Goal: Information Seeking & Learning: Learn about a topic

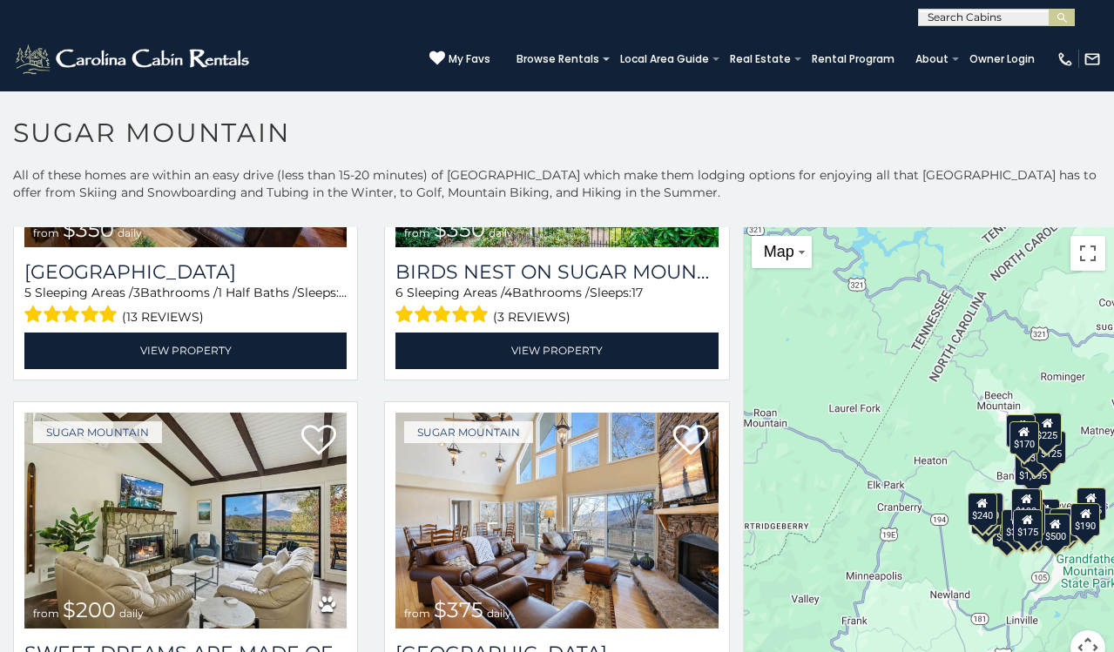
scroll to position [528, 0]
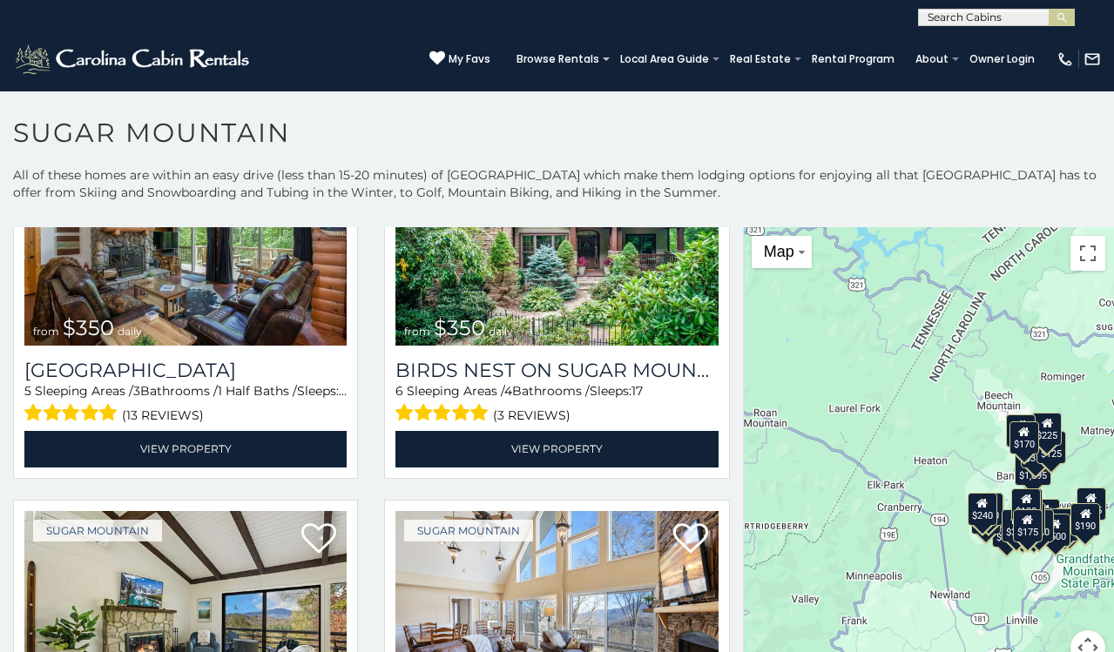
click at [262, 162] on h1 "Sugar Mountain" at bounding box center [557, 142] width 1114 height 50
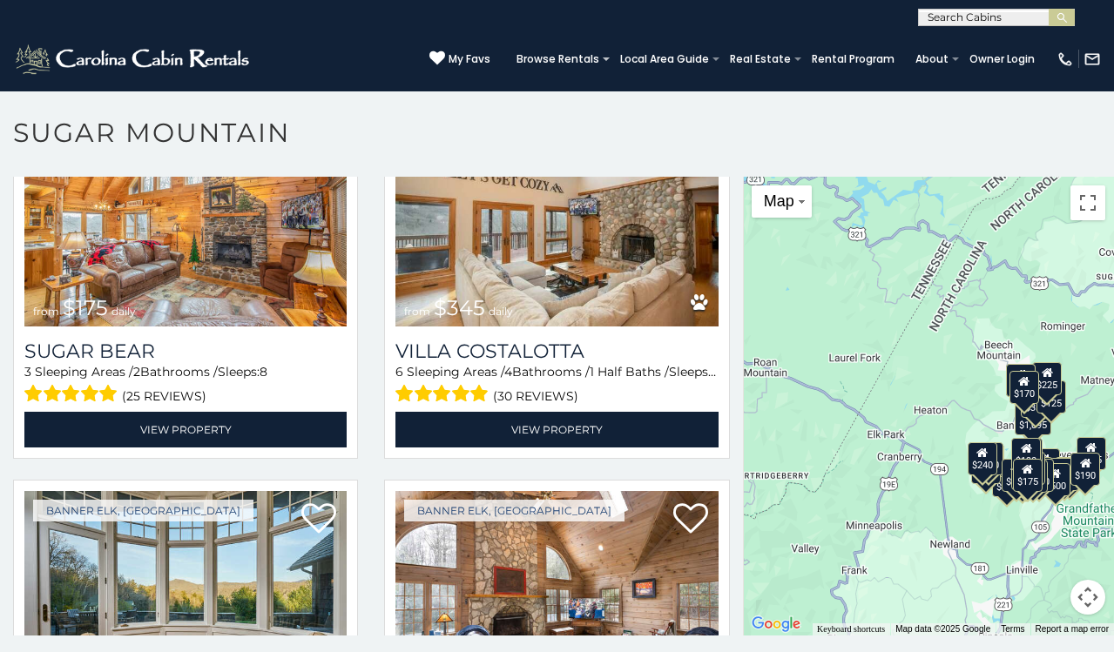
scroll to position [2583, 0]
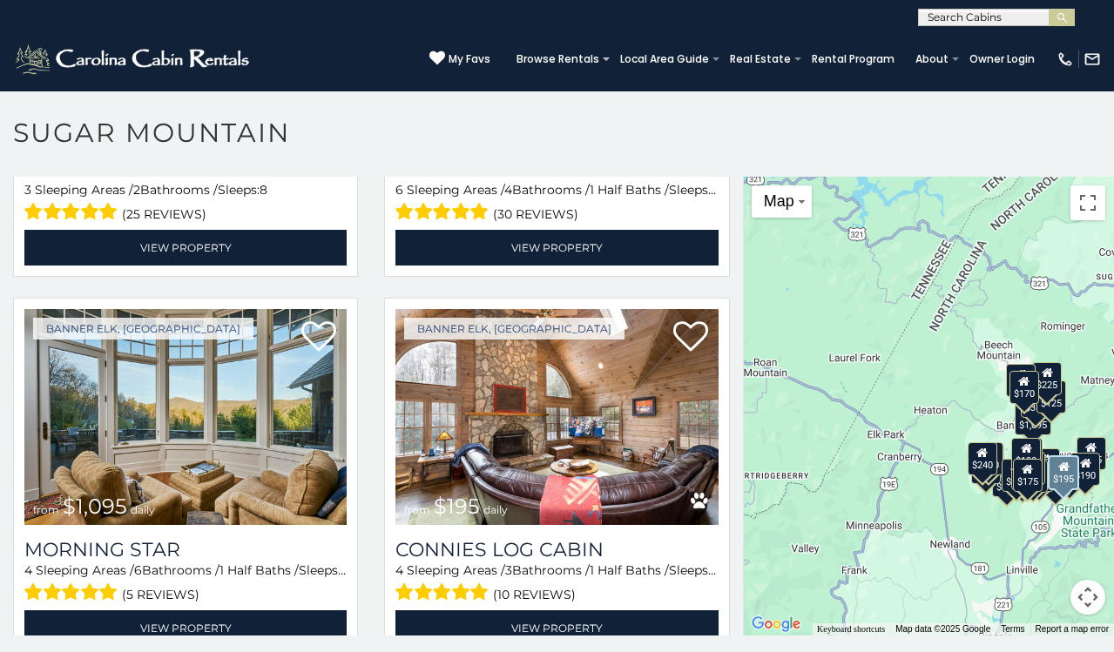
click at [597, 328] on img at bounding box center [556, 417] width 322 height 216
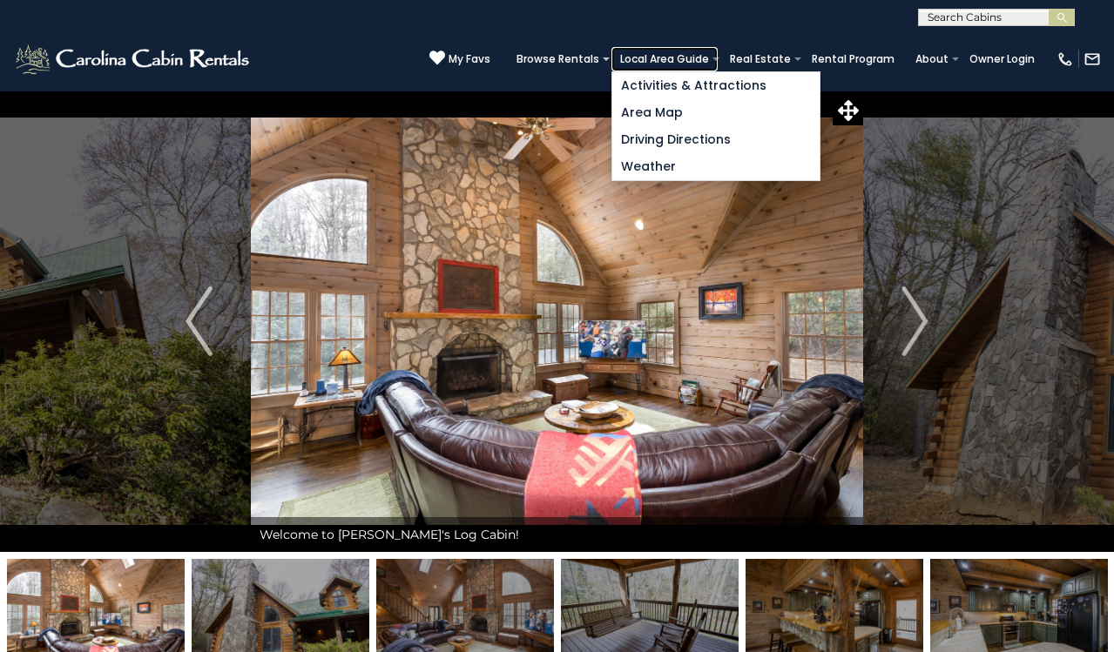
click at [699, 63] on link "Local Area Guide" at bounding box center [664, 59] width 106 height 24
